Goal: Task Accomplishment & Management: Manage account settings

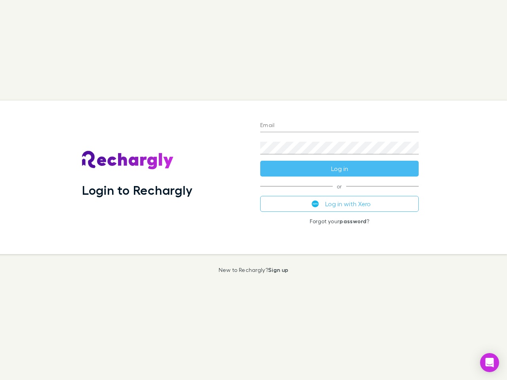
click at [253, 190] on div "Login to Rechargly" at bounding box center [165, 178] width 178 height 154
click at [339, 126] on input "Email" at bounding box center [339, 126] width 158 height 13
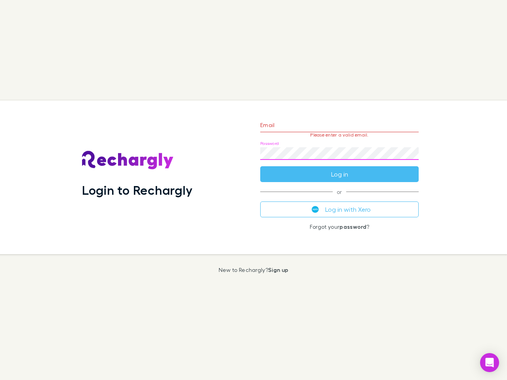
click at [339, 169] on form "Email Please enter a valid email. Password Log in" at bounding box center [339, 147] width 158 height 69
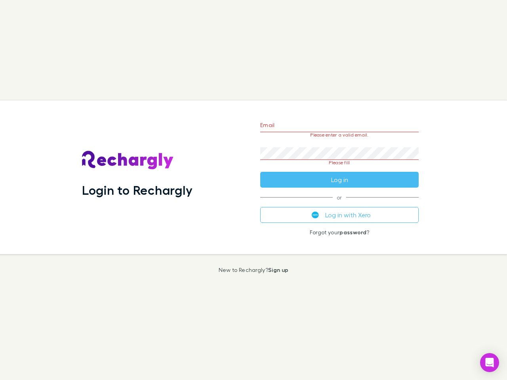
click at [339, 204] on div "Email Please enter a valid email. Password Please fill Log in or Log in with Xe…" at bounding box center [339, 178] width 171 height 154
click at [489, 363] on icon "Open Intercom Messenger" at bounding box center [489, 362] width 8 height 9
